Goal: Task Accomplishment & Management: Use online tool/utility

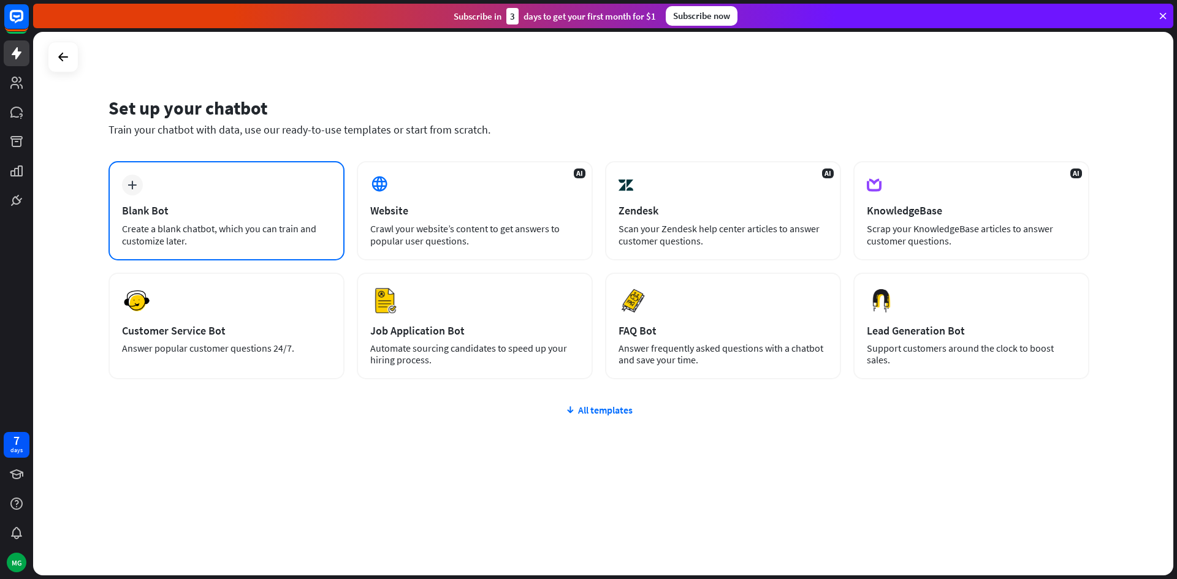
click at [248, 184] on div "plus Blank Bot Create a blank chatbot, which you can train and customize later." at bounding box center [226, 210] width 236 height 99
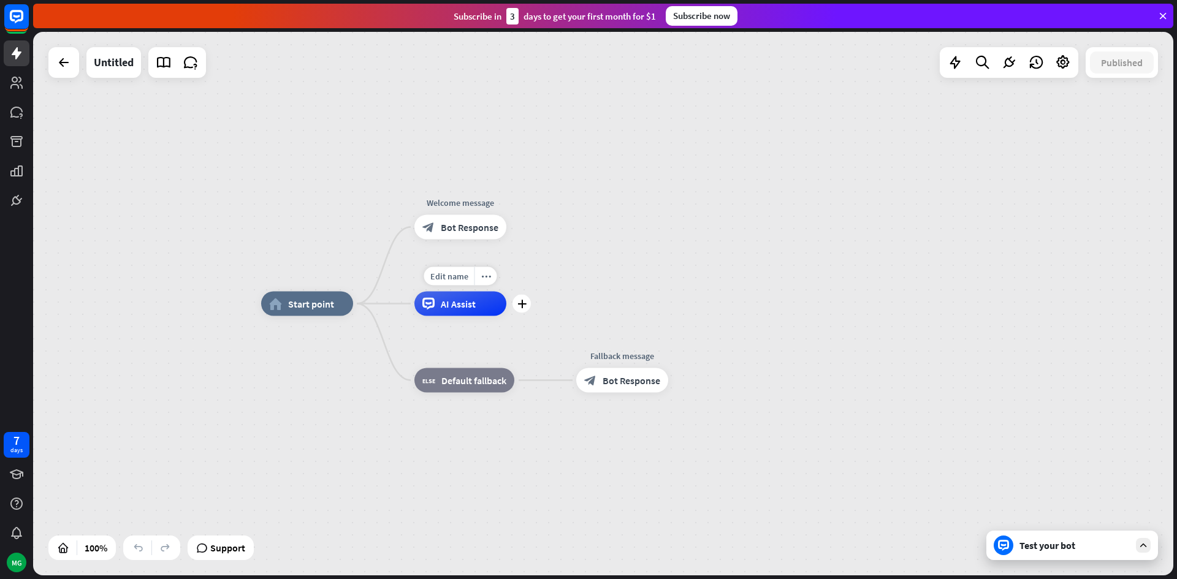
click at [470, 309] on span "AI Assist" at bounding box center [458, 304] width 35 height 12
click at [622, 268] on div "home_2 Start point Welcome message block_bot_response Bot Response AI Assist bl…" at bounding box center [603, 304] width 1140 height 544
click at [444, 240] on div "Edit name more_horiz plus block_bot_response Bot Response" at bounding box center [460, 227] width 92 height 25
click at [522, 236] on div "plus" at bounding box center [521, 227] width 18 height 18
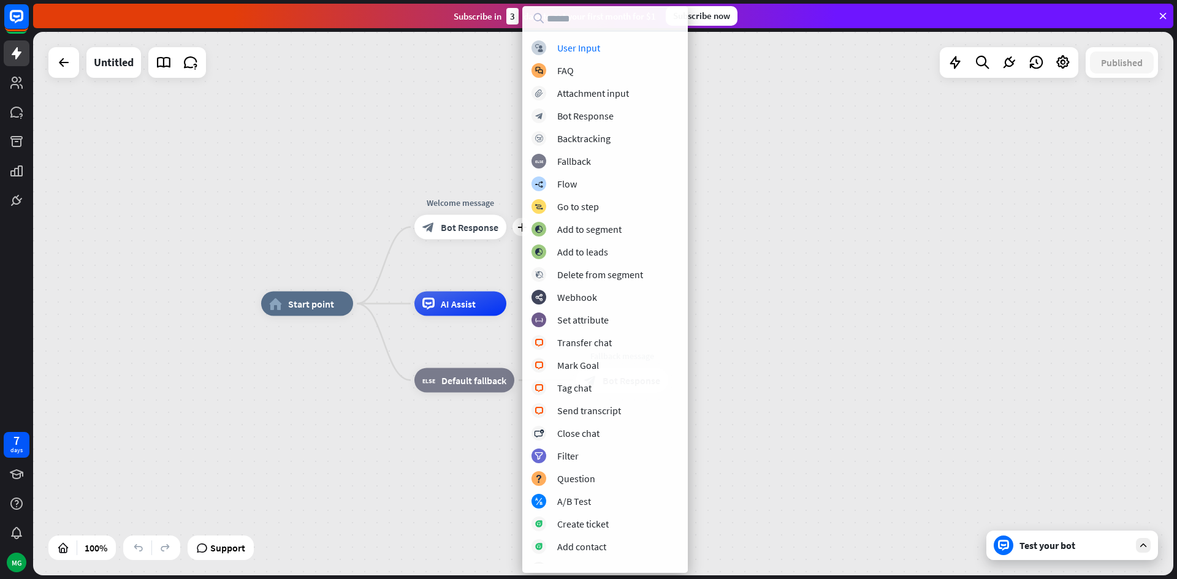
click at [315, 186] on div "home_2 Start point plus Welcome message block_bot_response Bot Response AI Assi…" at bounding box center [603, 304] width 1140 height 544
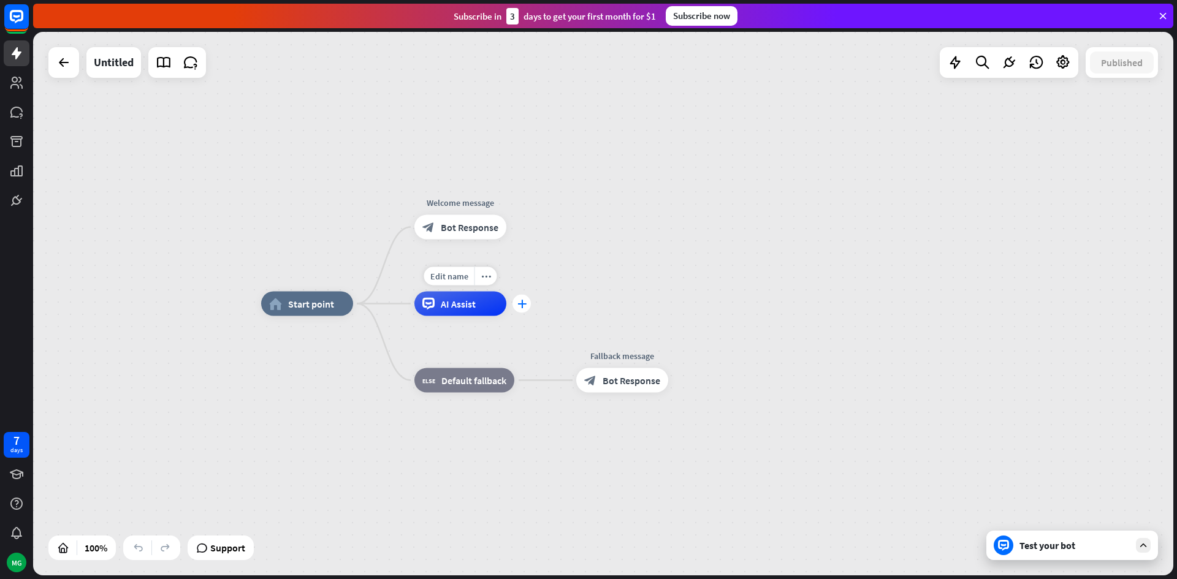
click at [517, 295] on div "plus" at bounding box center [521, 304] width 18 height 18
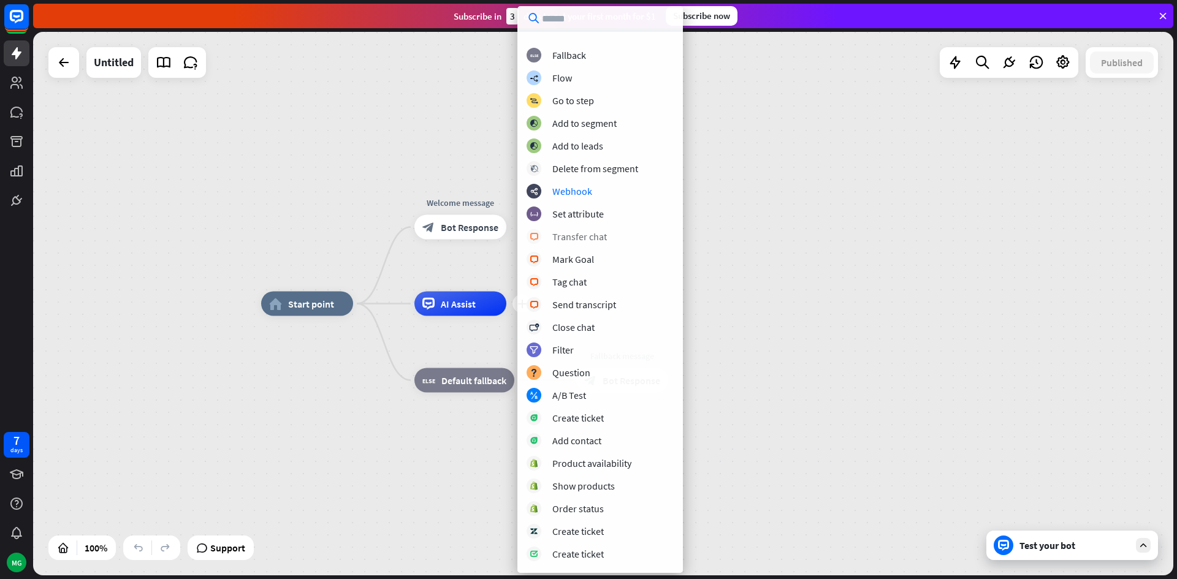
scroll to position [81, 0]
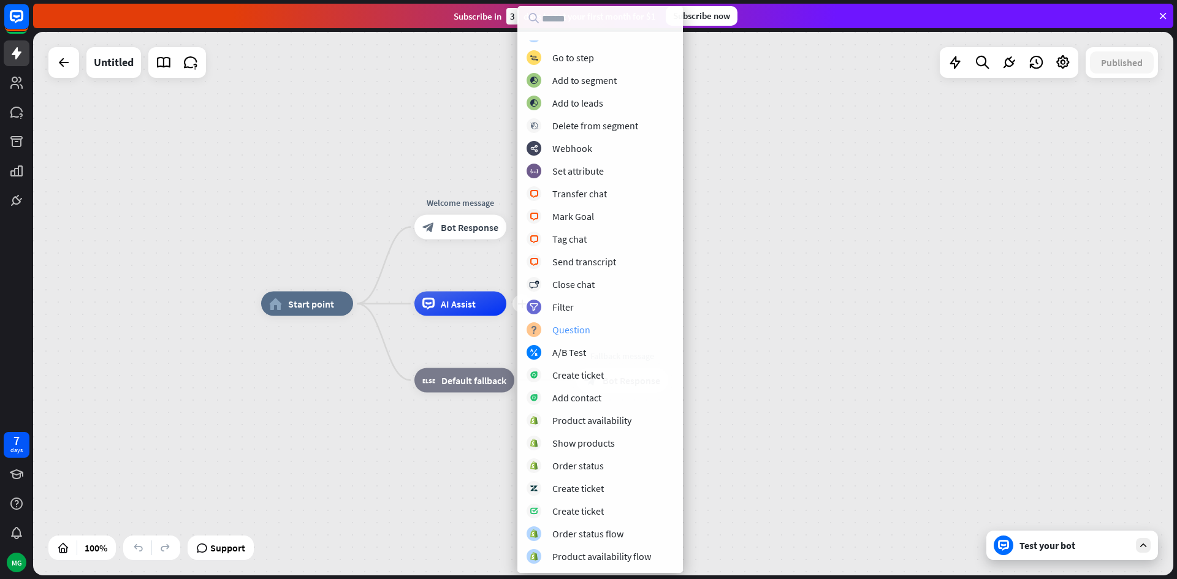
click at [590, 322] on div "block_question Question" at bounding box center [599, 329] width 147 height 15
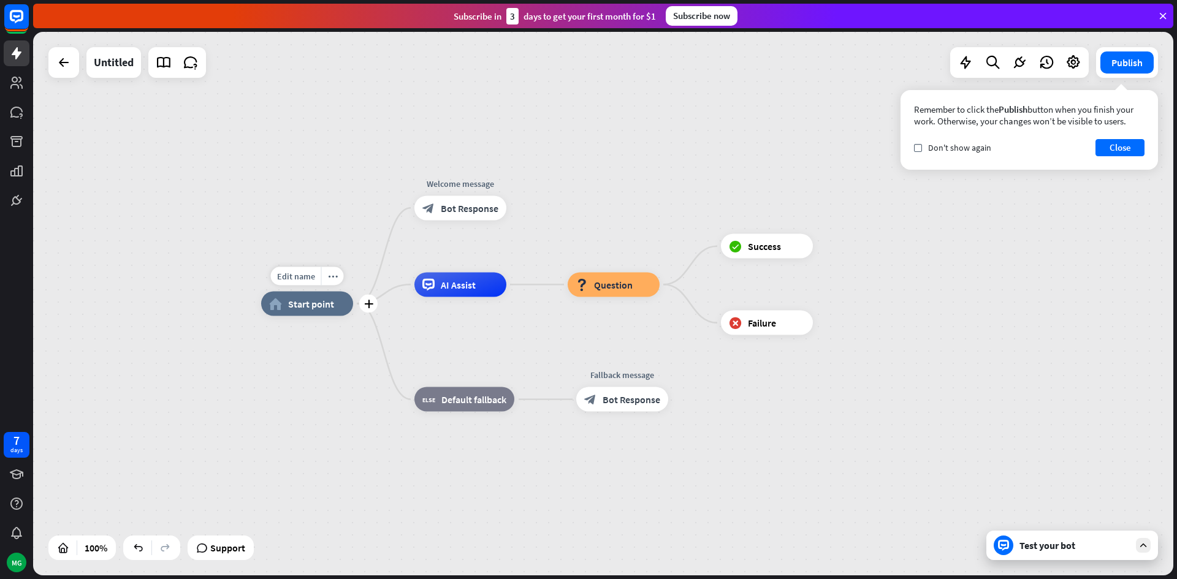
click at [294, 311] on div "home_2 Start point" at bounding box center [307, 304] width 92 height 25
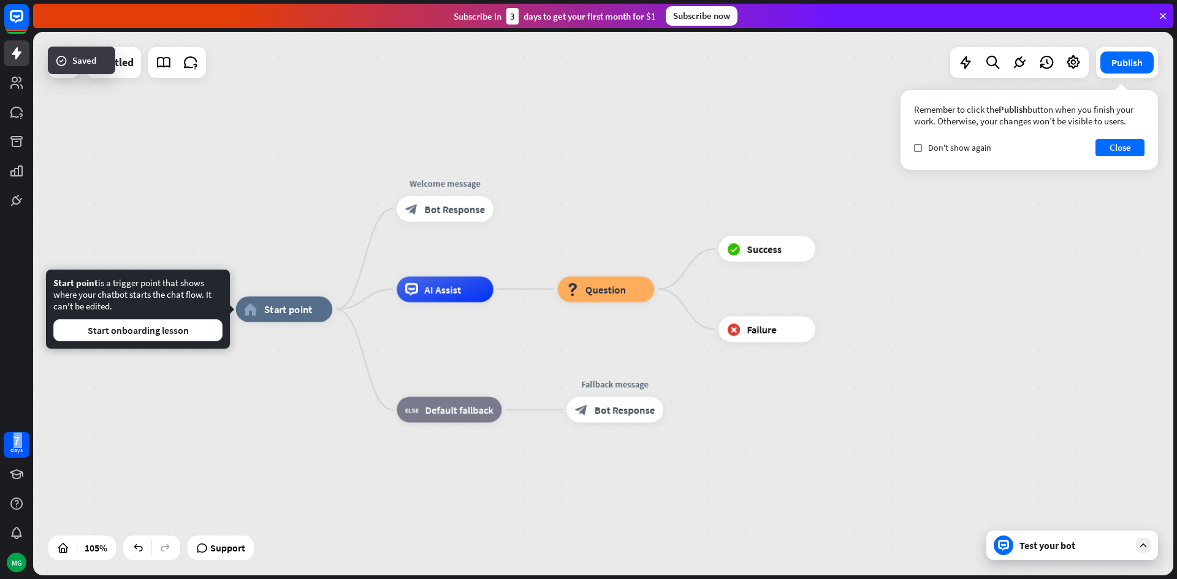
drag, startPoint x: 0, startPoint y: 447, endPoint x: 0, endPoint y: 410, distance: 36.8
click at [0, 415] on div "7 days MG" at bounding box center [16, 289] width 33 height 579
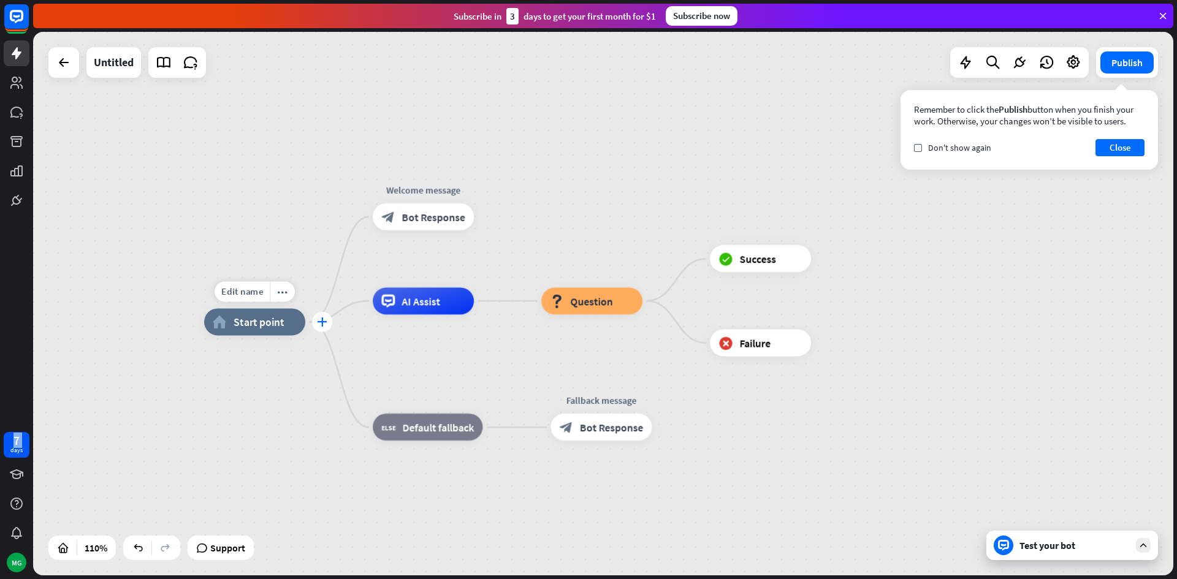
click at [317, 320] on icon "plus" at bounding box center [322, 321] width 10 height 9
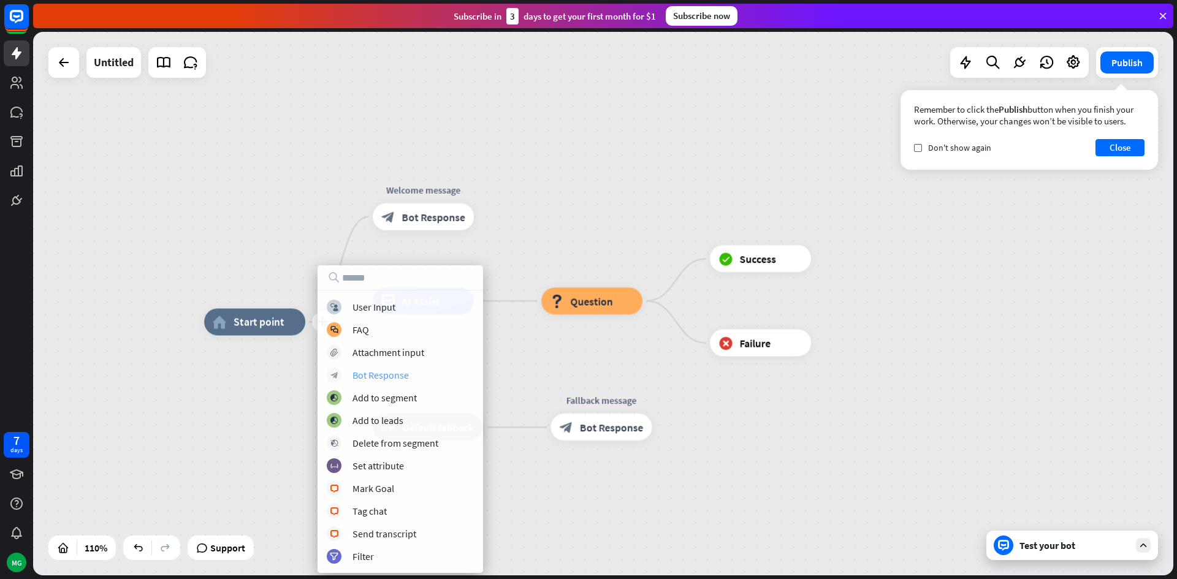
click at [363, 368] on div "block_bot_response Bot Response" at bounding box center [400, 375] width 147 height 15
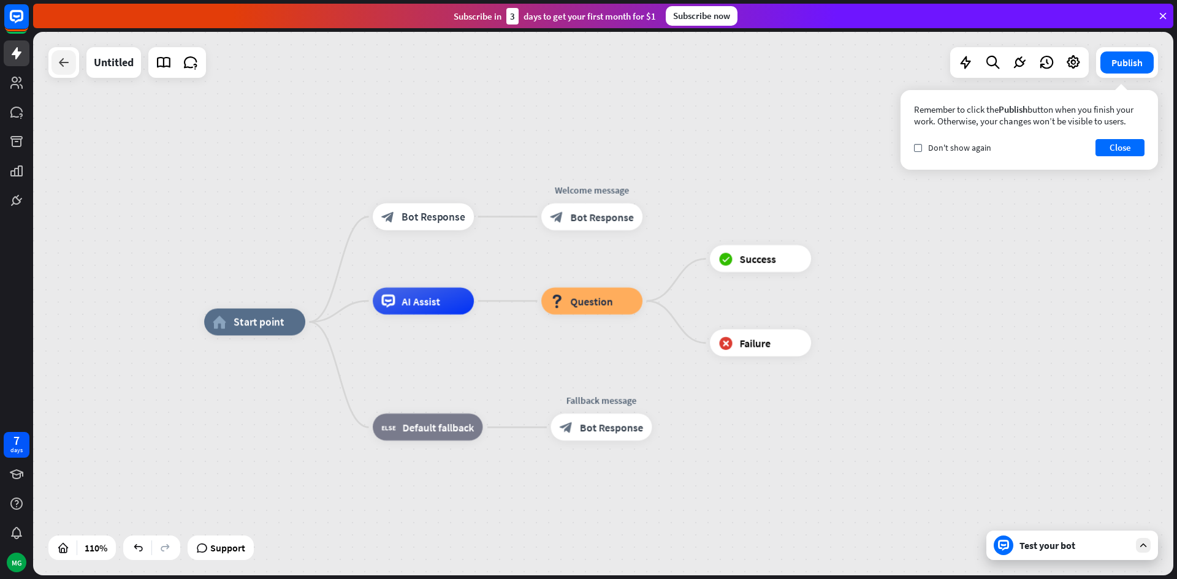
click at [52, 66] on div at bounding box center [63, 62] width 25 height 25
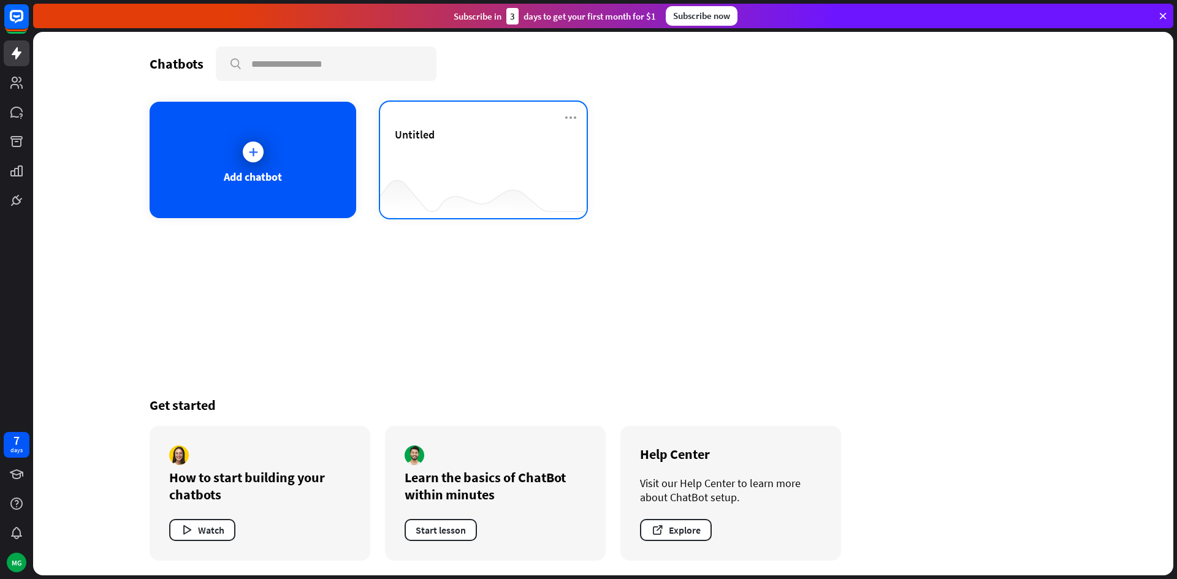
click at [469, 116] on div "Untitled" at bounding box center [483, 160] width 207 height 116
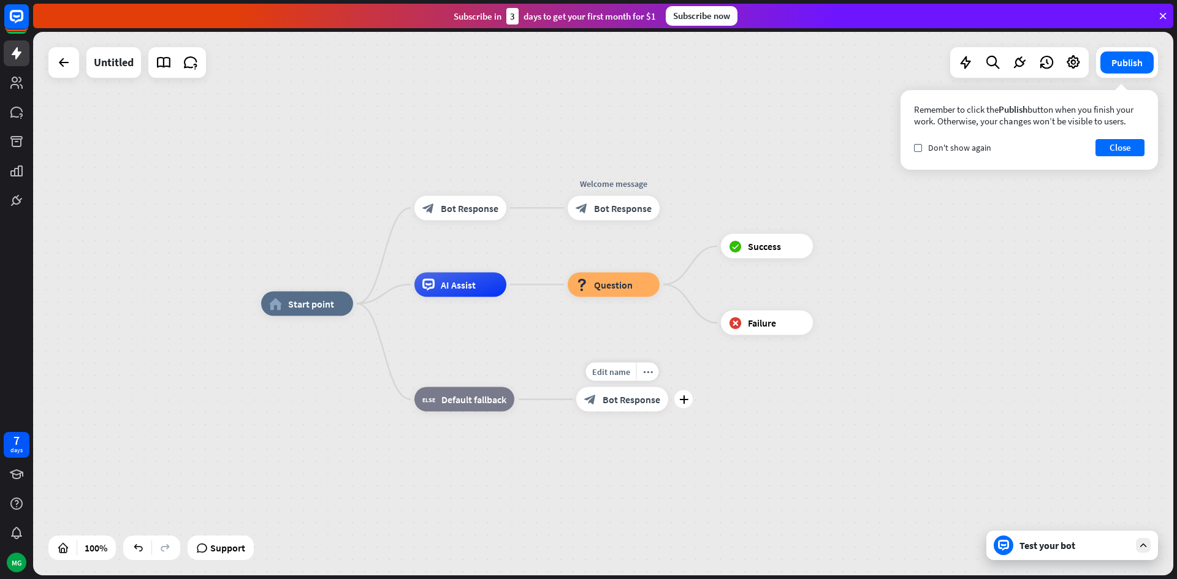
click at [629, 392] on div "block_bot_response Bot Response" at bounding box center [622, 399] width 92 height 25
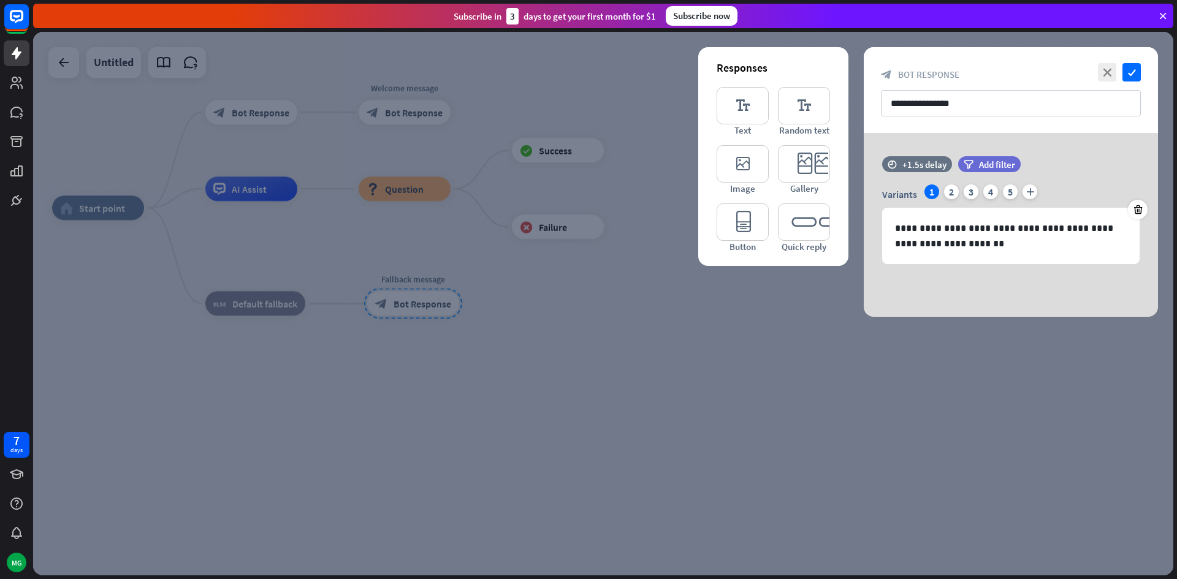
drag, startPoint x: 627, startPoint y: 433, endPoint x: 635, endPoint y: 428, distance: 9.9
drag, startPoint x: 635, startPoint y: 428, endPoint x: 1102, endPoint y: 78, distance: 583.9
click at [1102, 78] on icon "close" at bounding box center [1107, 72] width 18 height 18
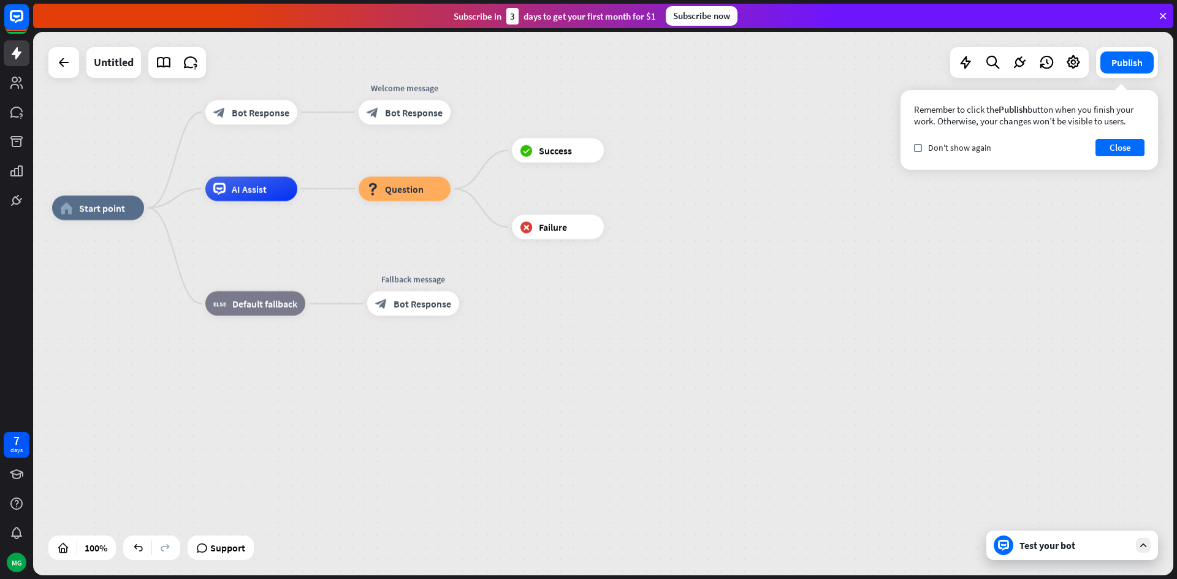
drag, startPoint x: 933, startPoint y: 450, endPoint x: 1020, endPoint y: 477, distance: 91.5
click at [1020, 477] on div "home_2 Start point block_bot_response Bot Response Welcome message block_bot_re…" at bounding box center [622, 480] width 1140 height 544
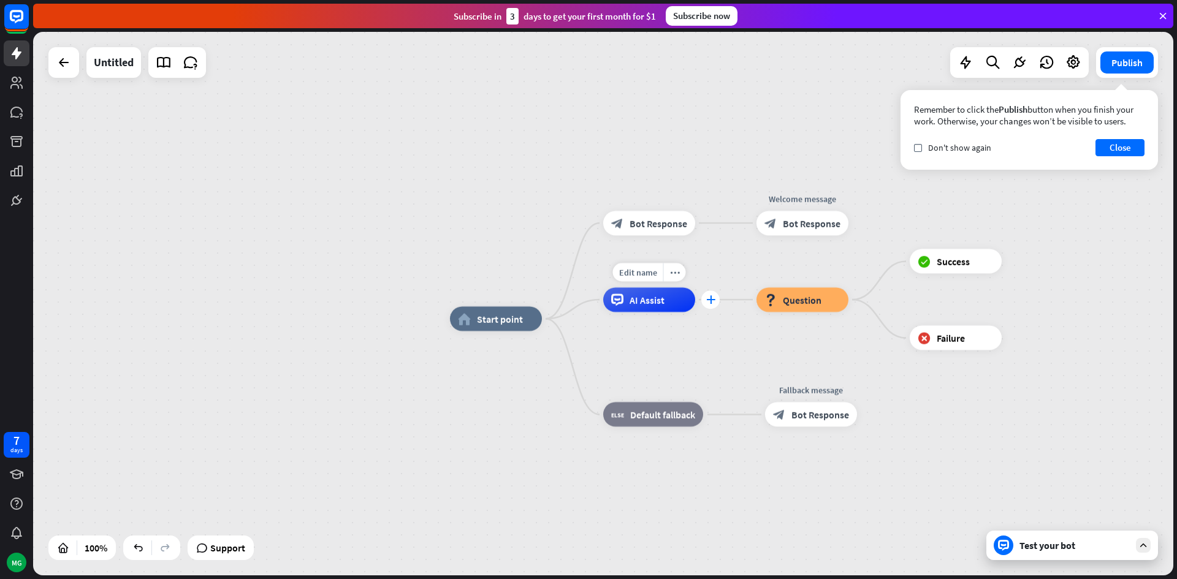
click at [708, 306] on div "plus" at bounding box center [710, 299] width 18 height 18
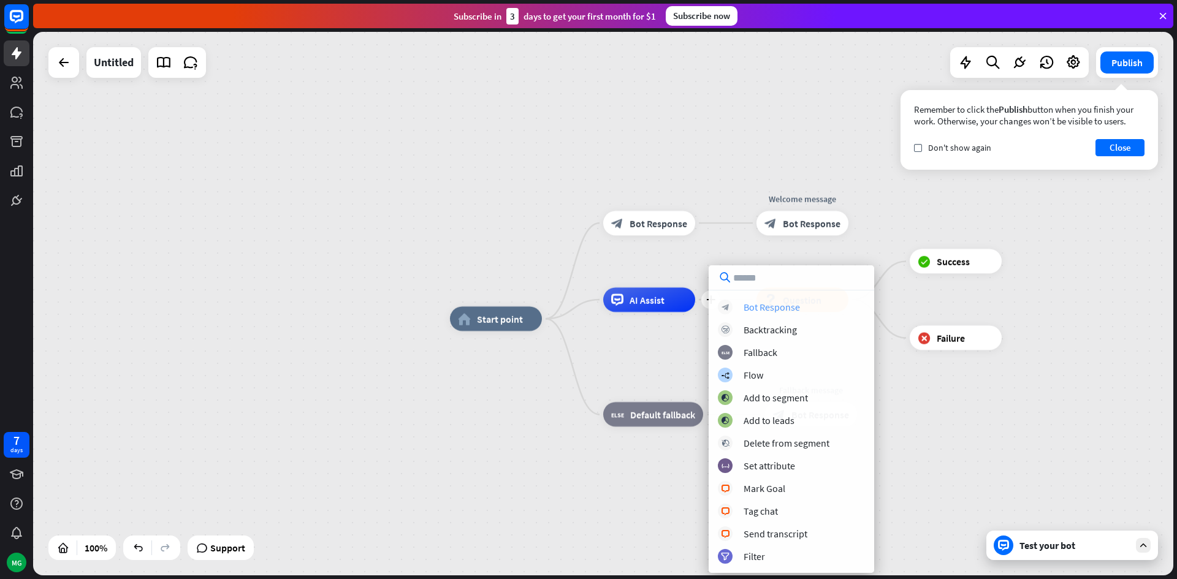
click at [743, 306] on div "Bot Response" at bounding box center [771, 307] width 56 height 12
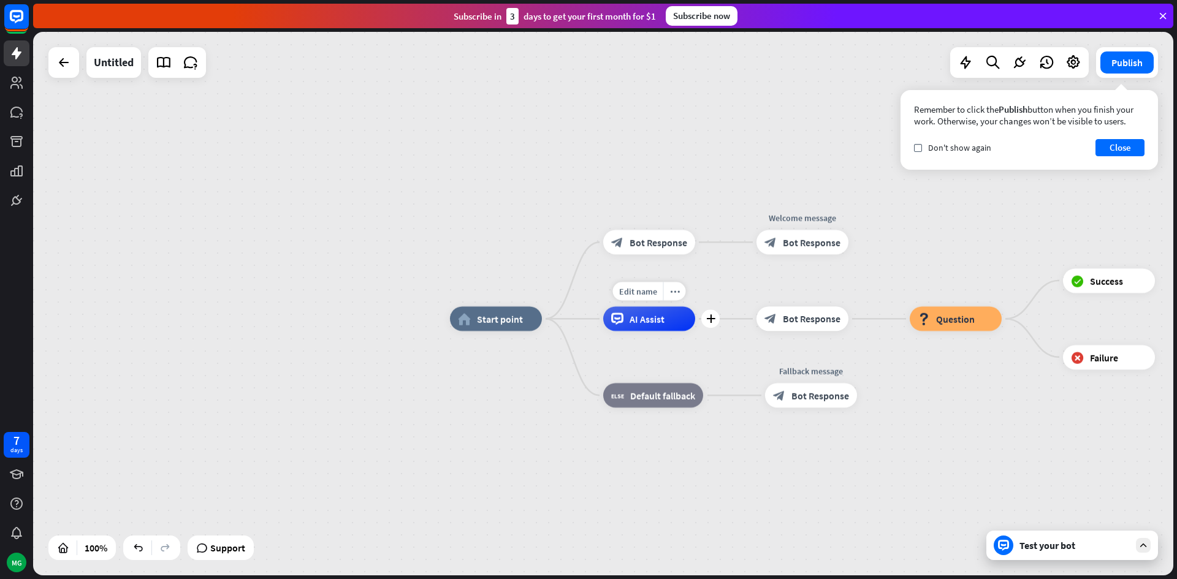
click at [659, 327] on div "AI Assist" at bounding box center [649, 318] width 92 height 25
click at [155, 63] on link at bounding box center [163, 62] width 25 height 25
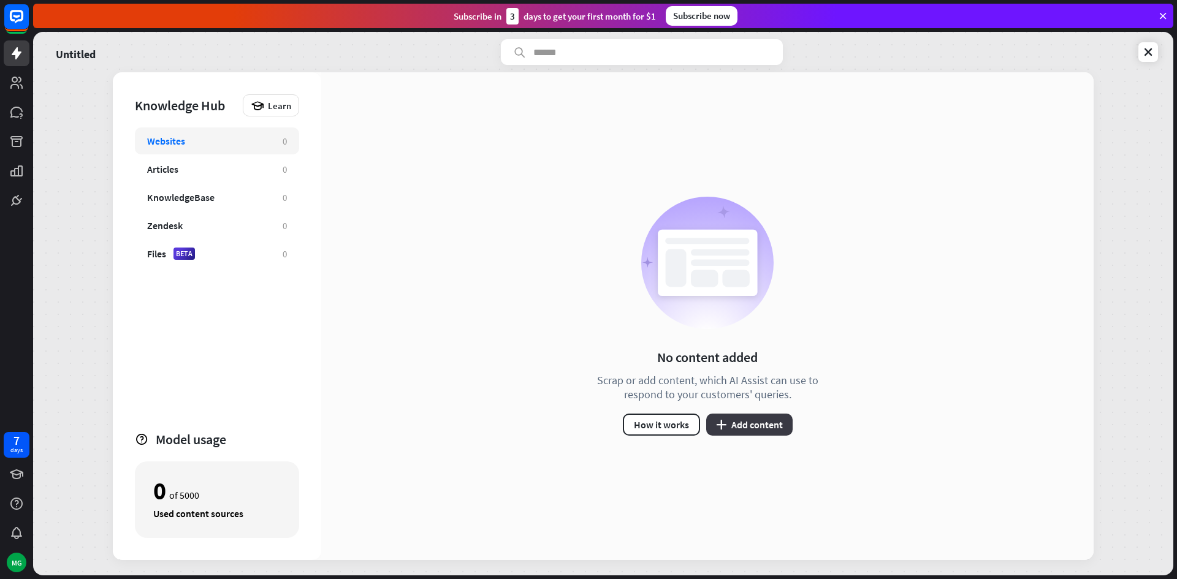
click at [773, 419] on button "plus Add content" at bounding box center [749, 425] width 86 height 22
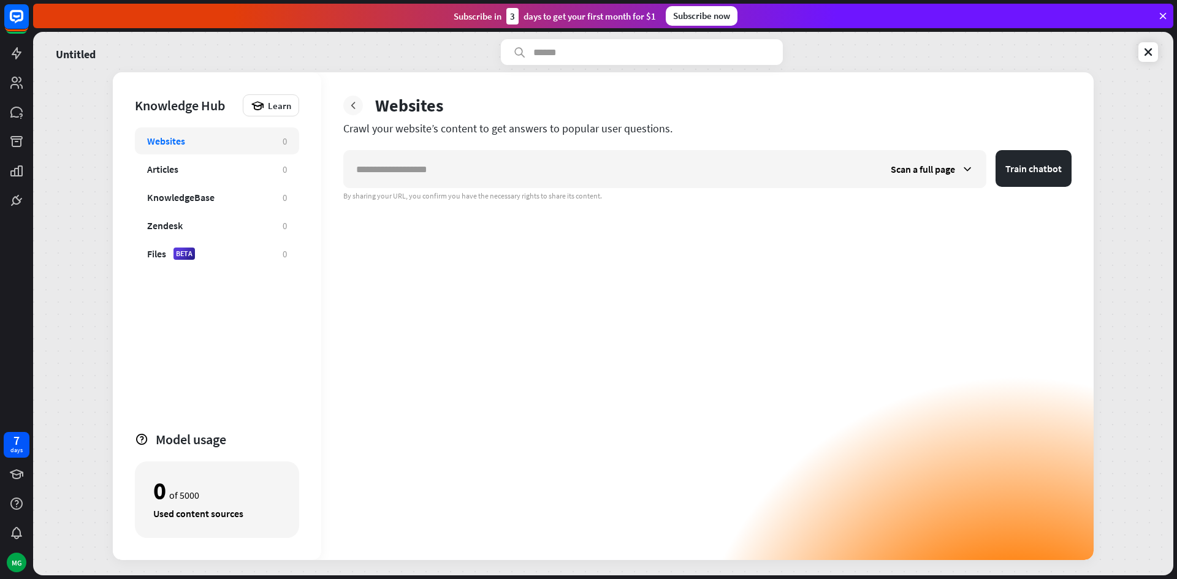
click at [351, 112] on div at bounding box center [353, 106] width 20 height 20
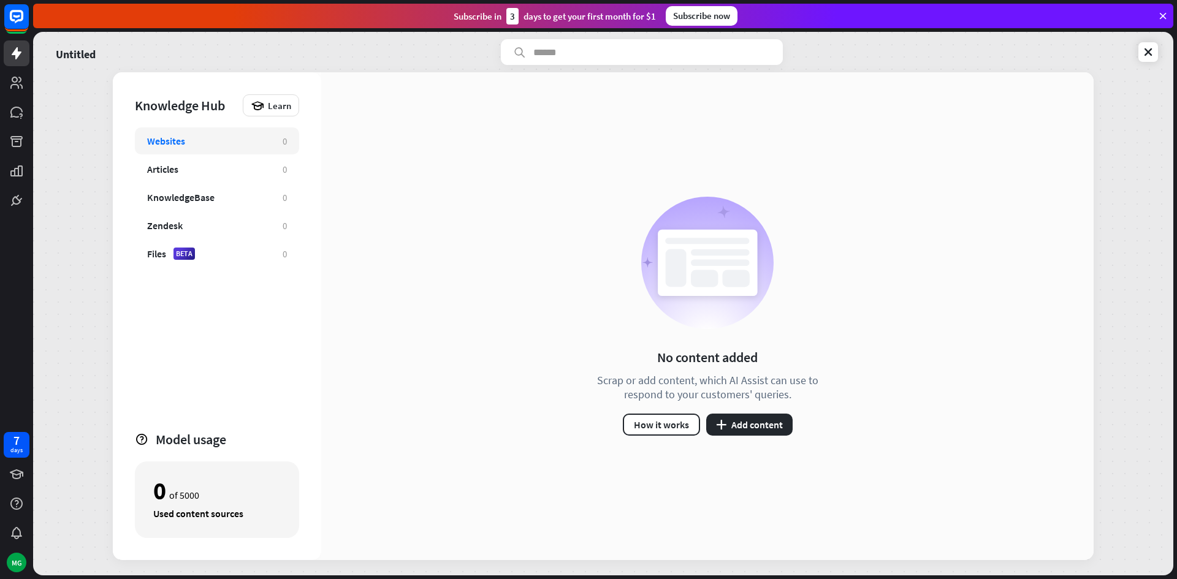
drag, startPoint x: 761, startPoint y: 411, endPoint x: 746, endPoint y: 408, distance: 15.5
click at [746, 408] on div "No content added Scrap or add content, which AI Assist can use to respond to yo…" at bounding box center [707, 316] width 251 height 239
drag, startPoint x: 735, startPoint y: 374, endPoint x: 707, endPoint y: 337, distance: 46.8
click at [730, 369] on div "No content added Scrap or add content, which AI Assist can use to respond to yo…" at bounding box center [707, 316] width 251 height 239
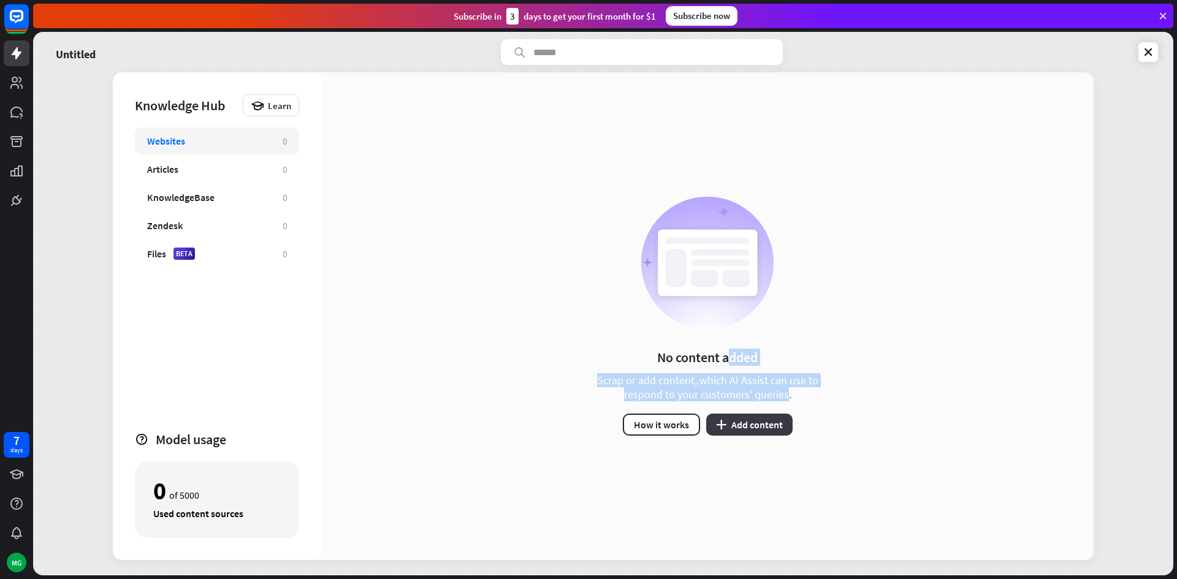
click at [743, 425] on button "plus Add content" at bounding box center [749, 425] width 86 height 22
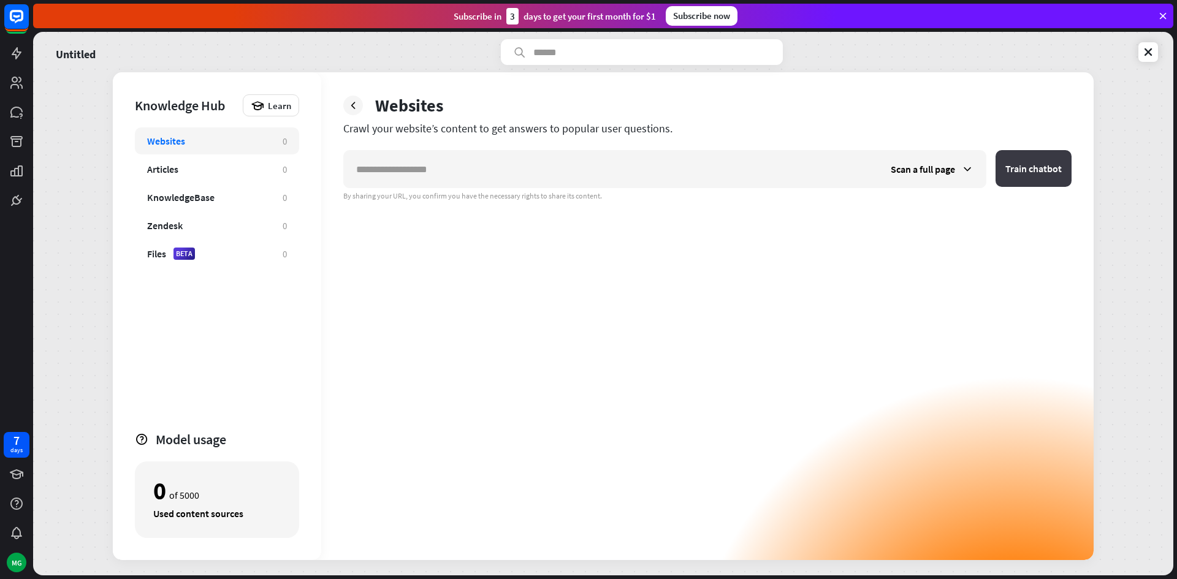
click at [1034, 168] on button "Train chatbot" at bounding box center [1033, 168] width 76 height 37
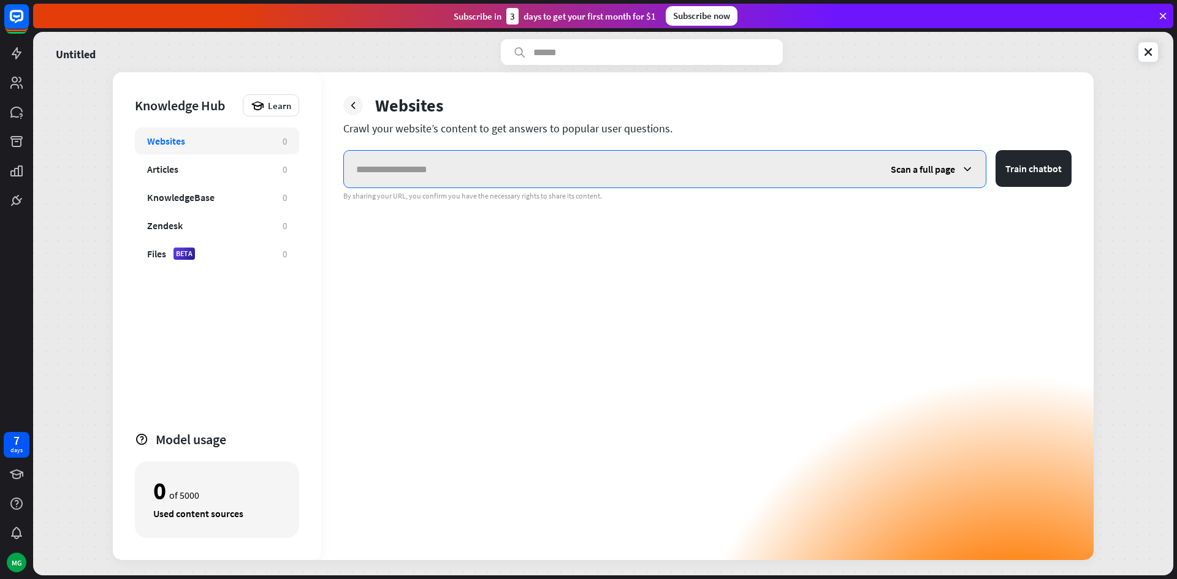
click at [799, 175] on input "text" at bounding box center [611, 169] width 534 height 37
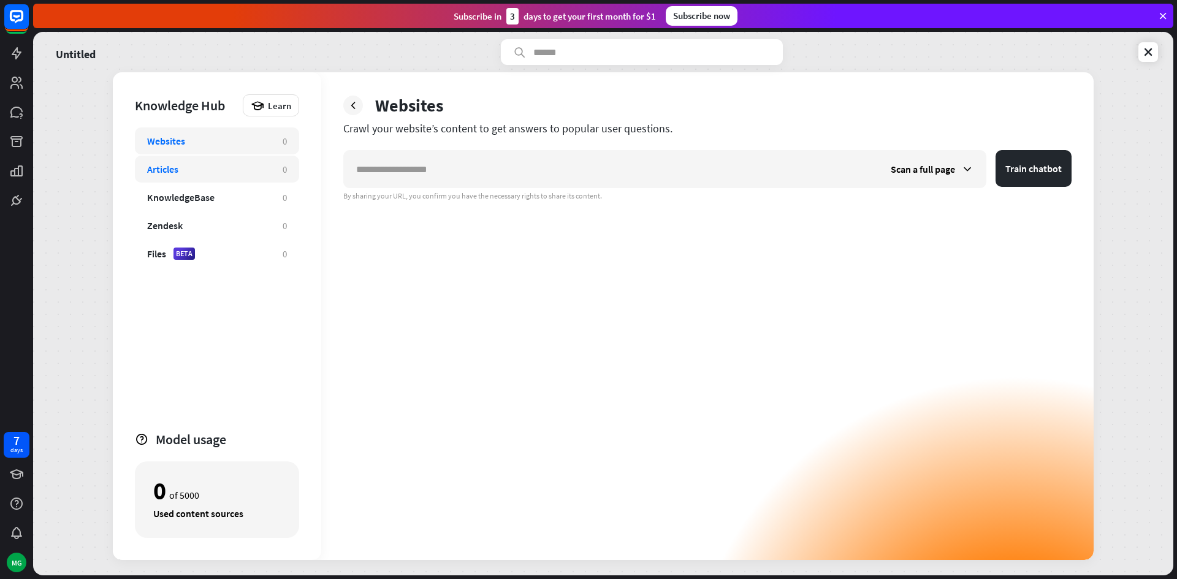
click at [164, 165] on div "Articles" at bounding box center [162, 169] width 31 height 12
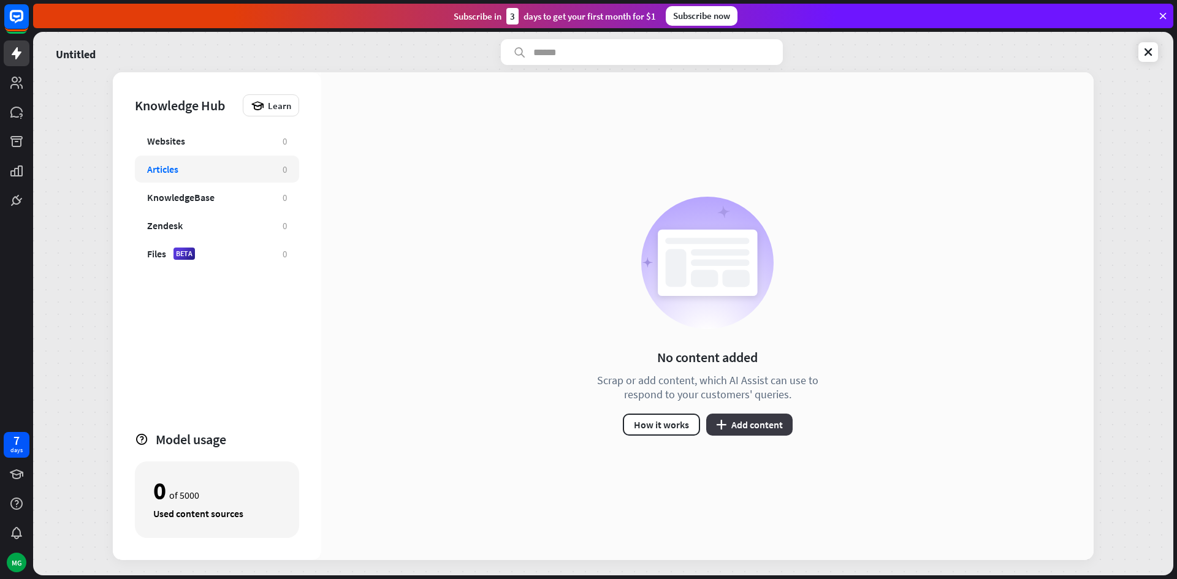
click at [741, 419] on button "plus Add content" at bounding box center [749, 425] width 86 height 22
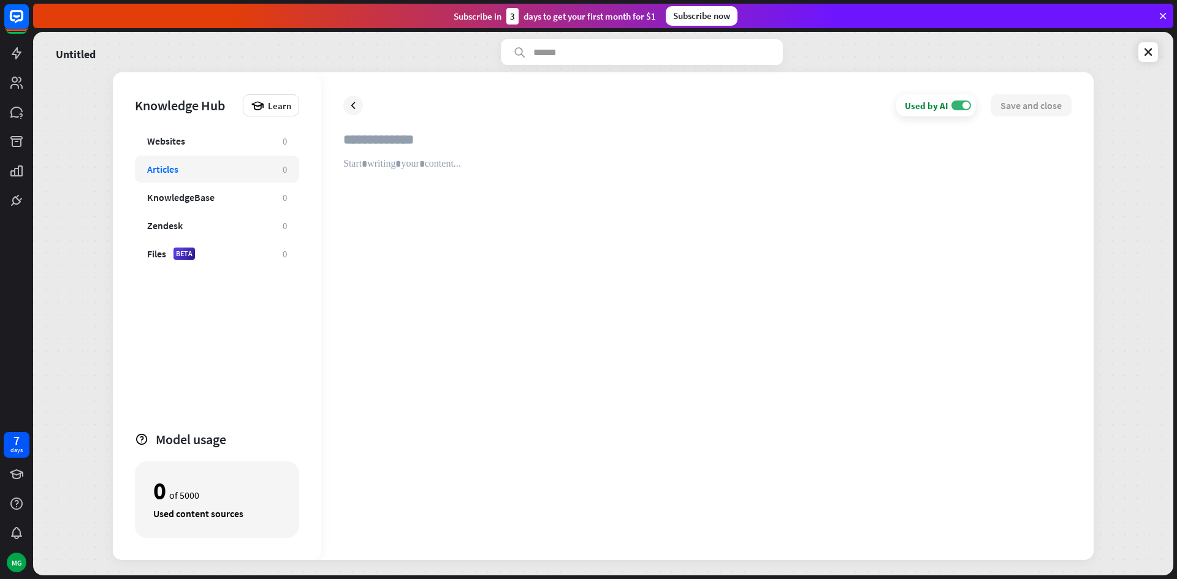
click at [439, 143] on input "text" at bounding box center [707, 144] width 728 height 27
click at [365, 146] on input "text" at bounding box center [707, 144] width 728 height 27
type input "****"
paste div
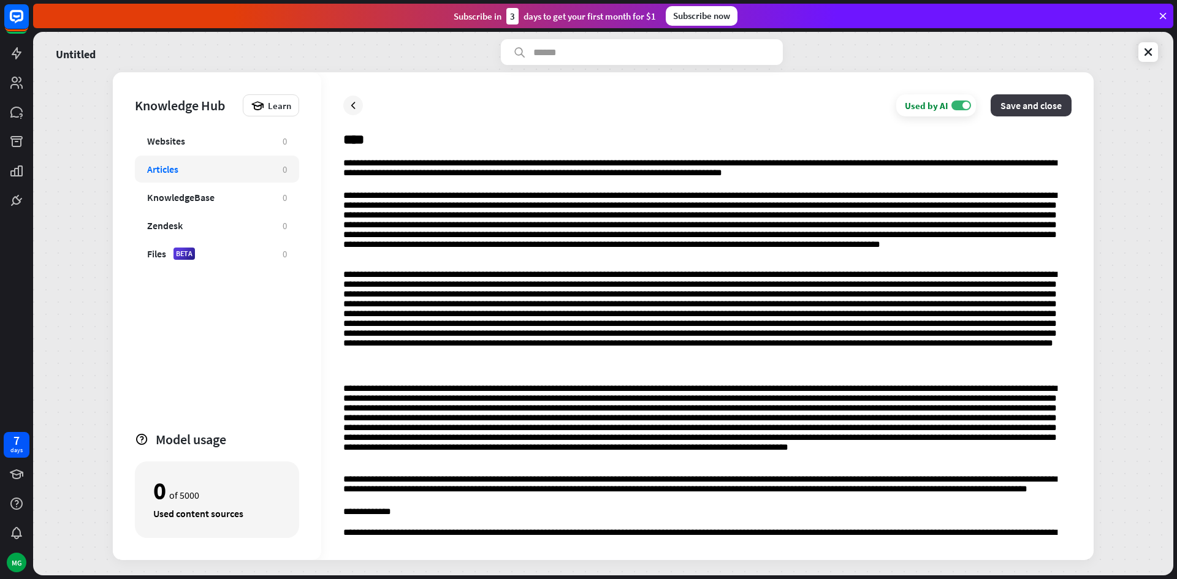
click at [1011, 110] on button "Save and close" at bounding box center [1030, 105] width 81 height 22
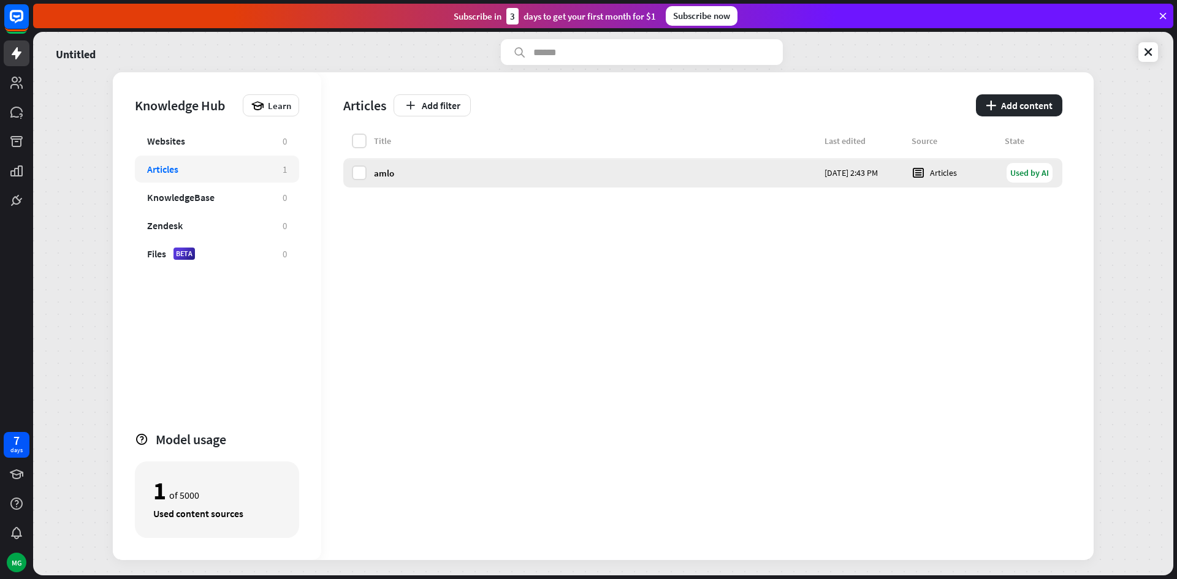
click at [387, 165] on div "amlo [DATE] 2:43 PM Articles Used by AI" at bounding box center [702, 172] width 719 height 29
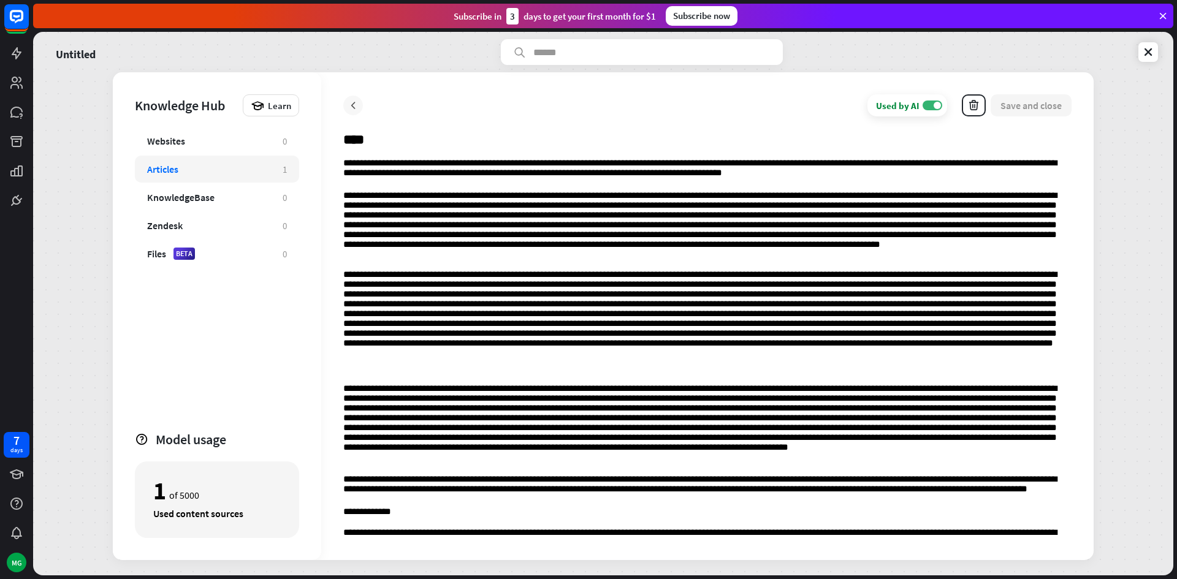
click at [350, 103] on icon at bounding box center [353, 105] width 12 height 12
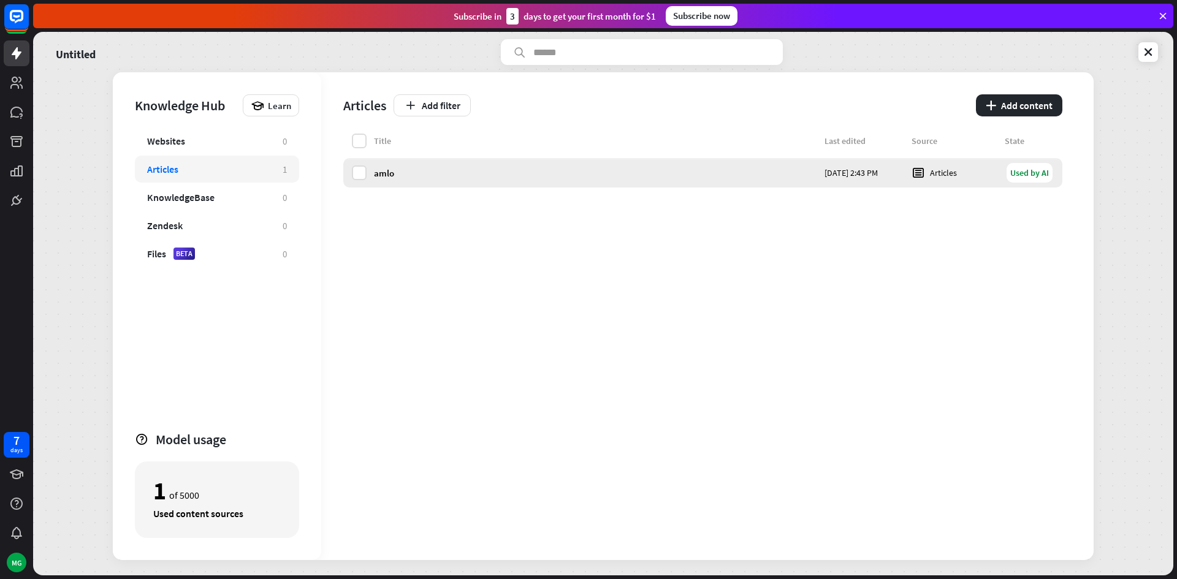
click at [1021, 171] on div "Used by AI" at bounding box center [1029, 173] width 46 height 20
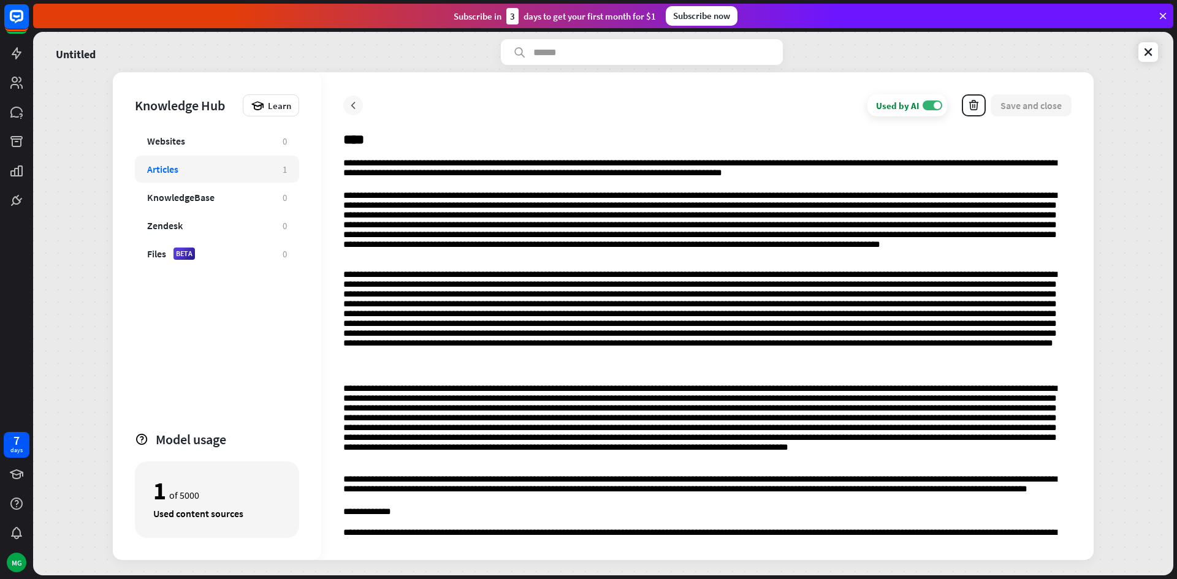
click at [354, 102] on icon at bounding box center [353, 105] width 12 height 12
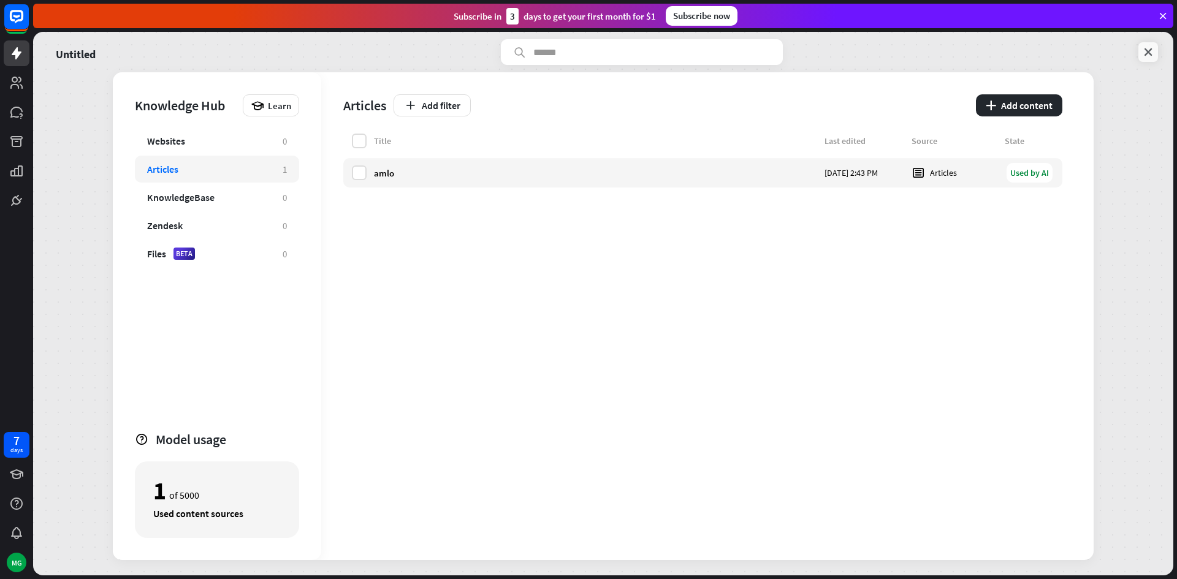
click at [1147, 50] on icon at bounding box center [1148, 52] width 12 height 12
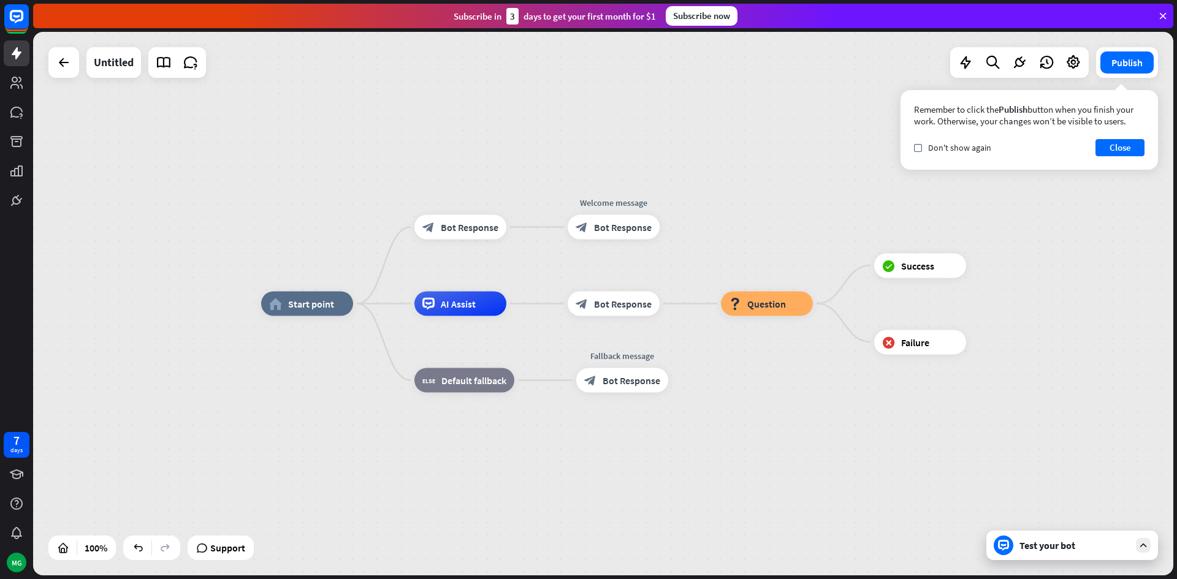
click at [1056, 539] on div "Test your bot" at bounding box center [1072, 545] width 172 height 29
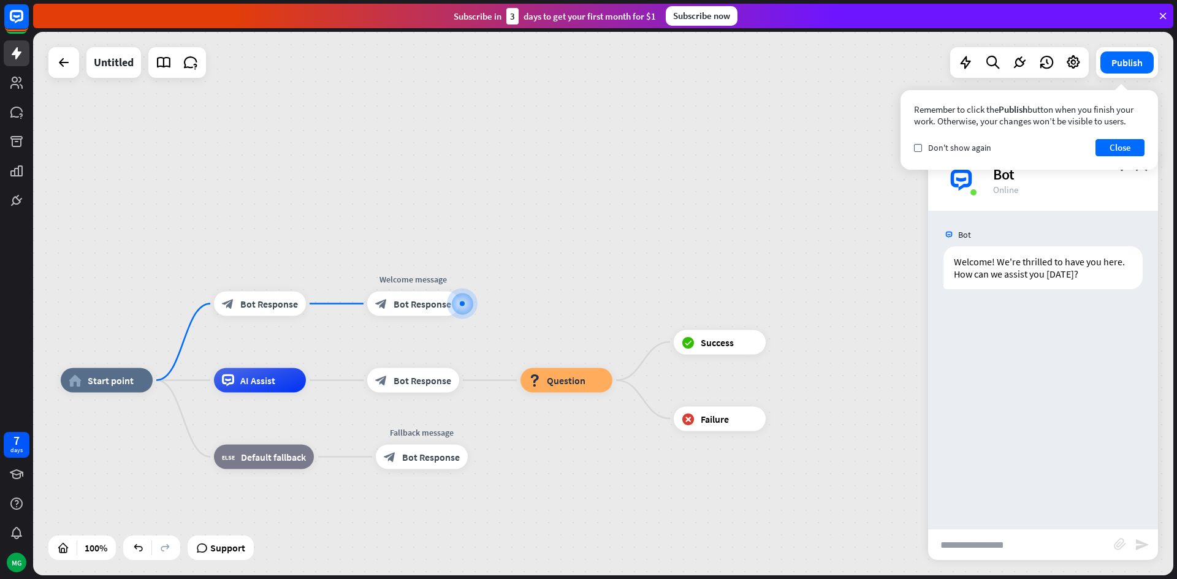
drag, startPoint x: 787, startPoint y: 608, endPoint x: 1094, endPoint y: 404, distance: 368.1
click at [1094, 404] on div "Bot Welcome! We're thrilled to have you here. How can we assist you [DATE]? [DA…" at bounding box center [1043, 370] width 230 height 318
click at [1033, 544] on input "text" at bounding box center [1021, 544] width 186 height 31
type input "**********"
click at [1143, 545] on icon "send" at bounding box center [1141, 544] width 15 height 15
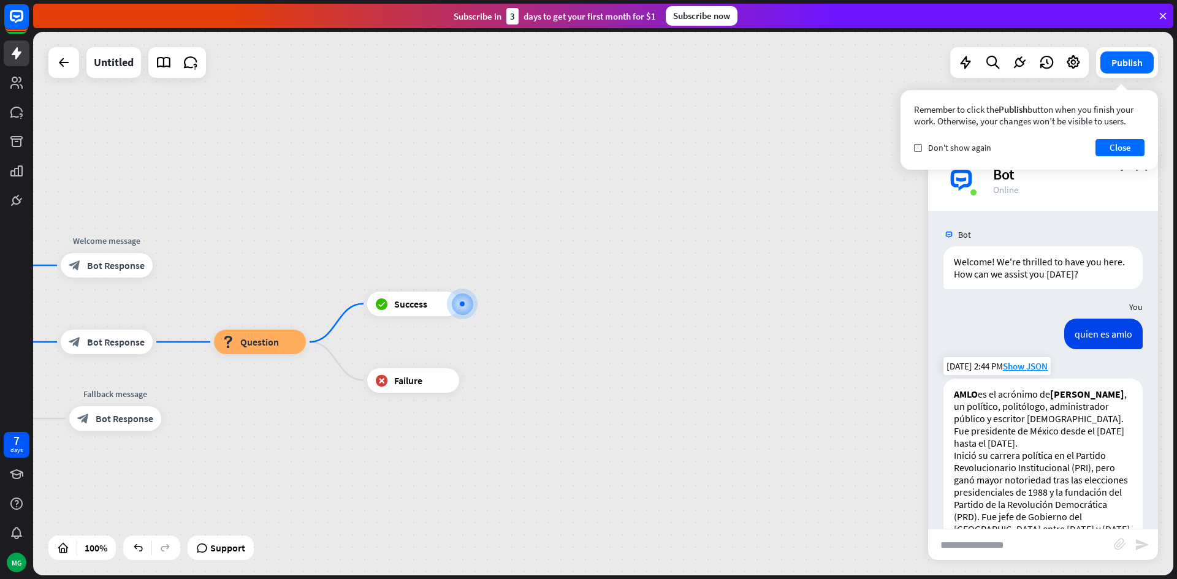
scroll to position [242, 0]
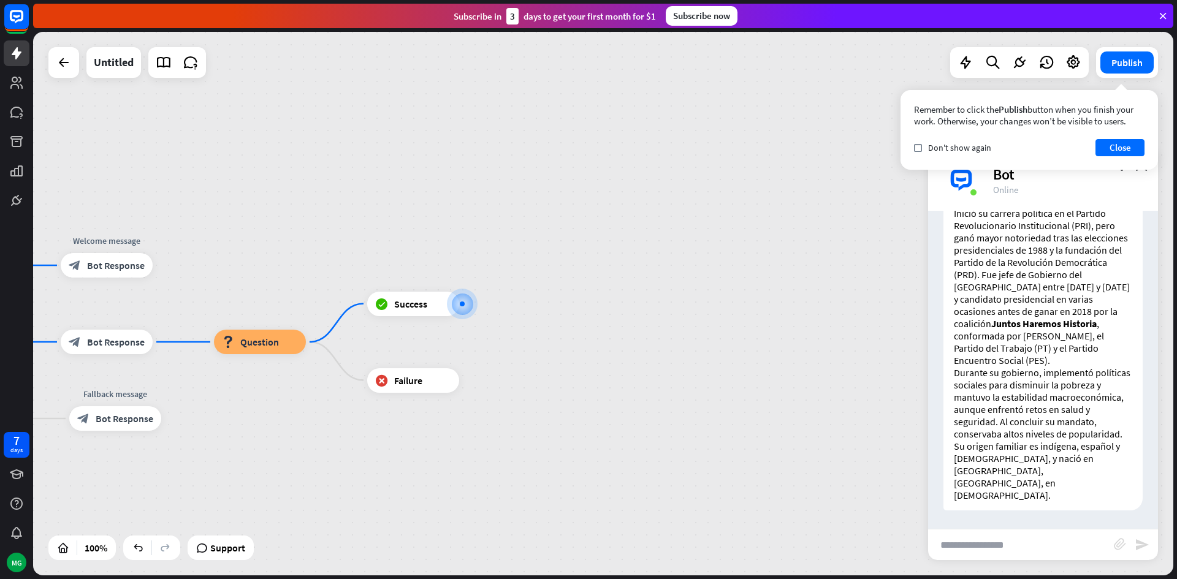
click at [969, 539] on input "text" at bounding box center [1021, 544] width 186 height 31
type input "**********"
click at [1137, 543] on icon "send" at bounding box center [1141, 544] width 15 height 15
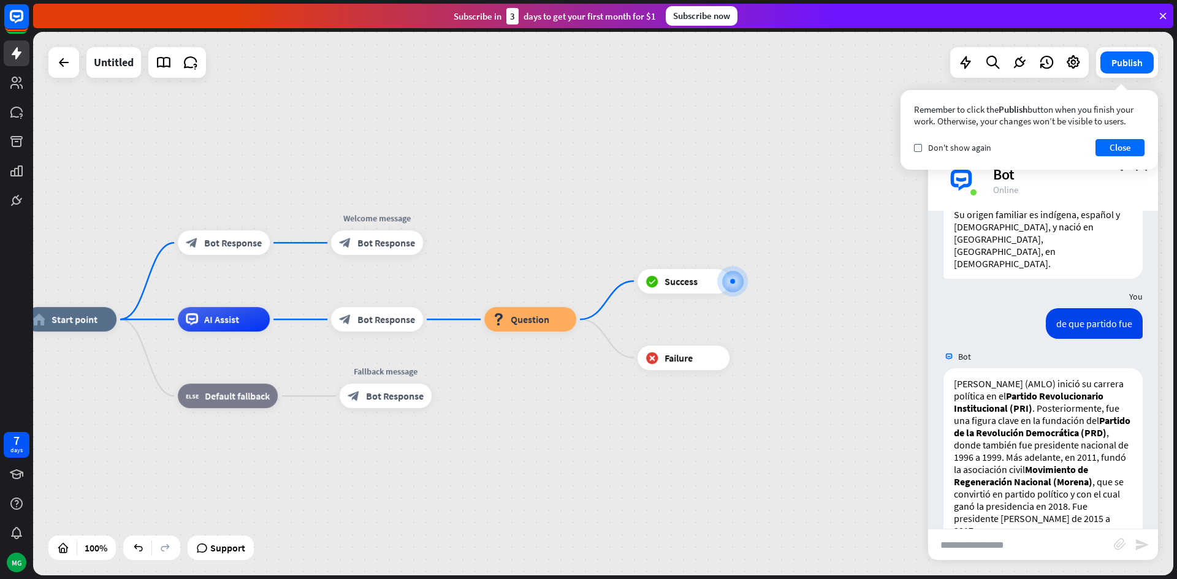
scroll to position [595, 0]
